Goal: Check status: Check status

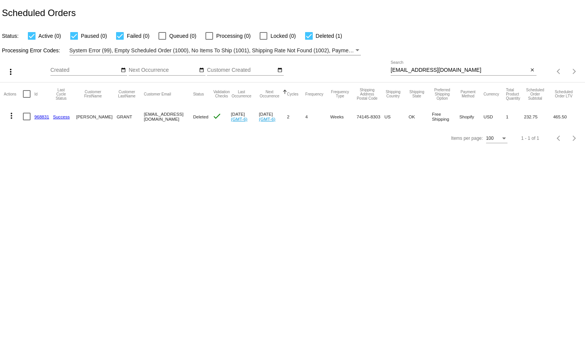
click at [403, 71] on input "[EMAIL_ADDRESS][DOMAIN_NAME]" at bounding box center [459, 70] width 138 height 6
paste input "[EMAIL_ADDRESS]"
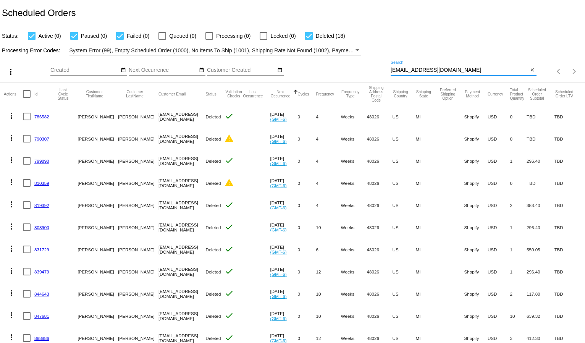
type input "[EMAIL_ADDRESS][DOMAIN_NAME]"
